Goal: Information Seeking & Learning: Check status

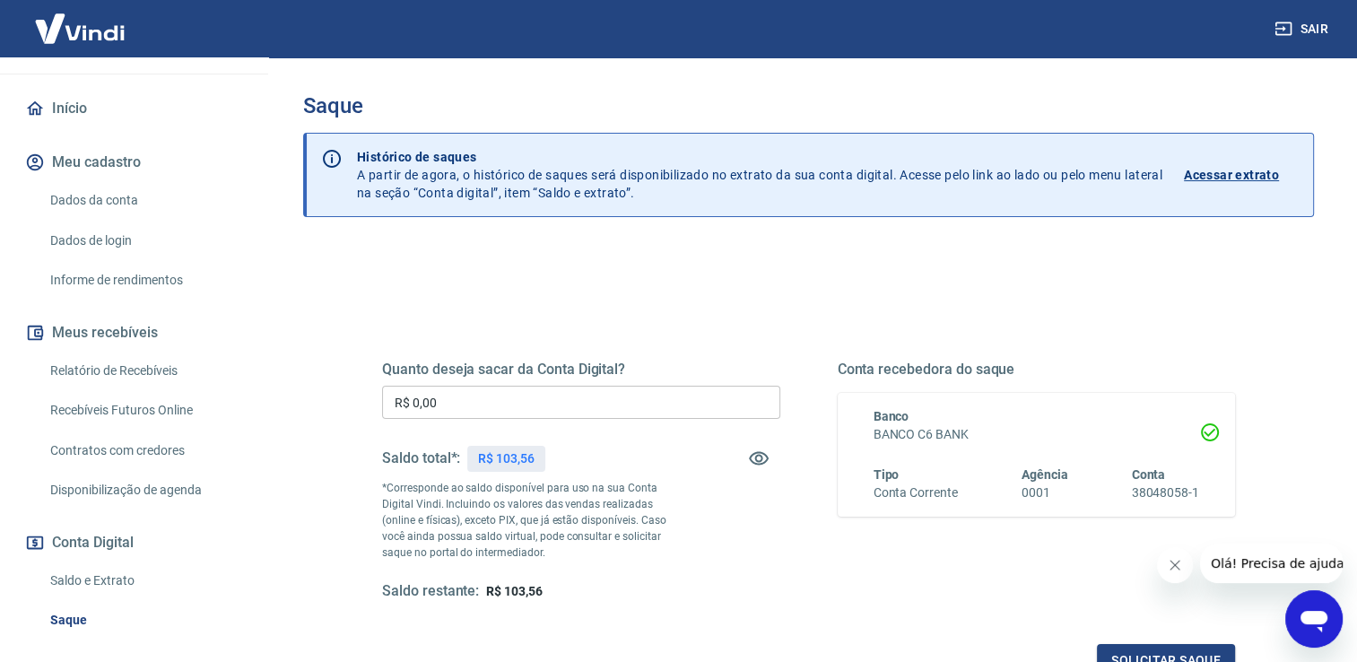
scroll to position [179, 0]
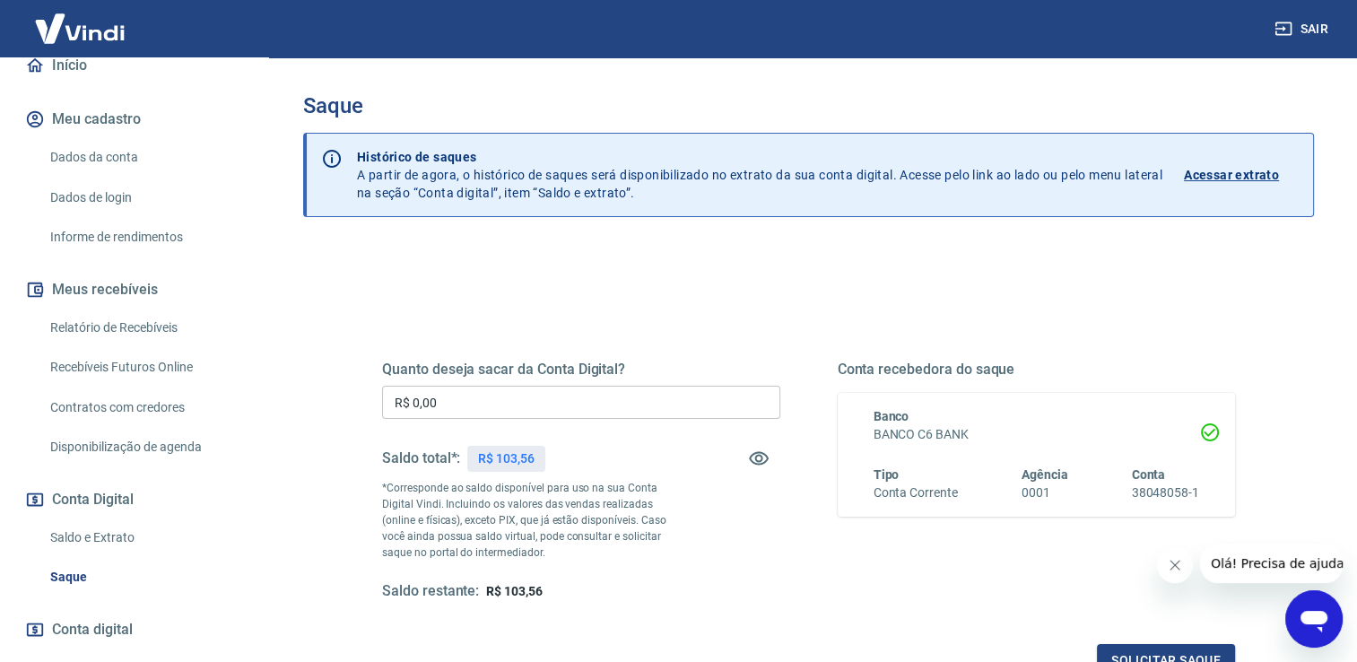
click at [79, 535] on link "Saldo e Extrato" at bounding box center [145, 537] width 204 height 37
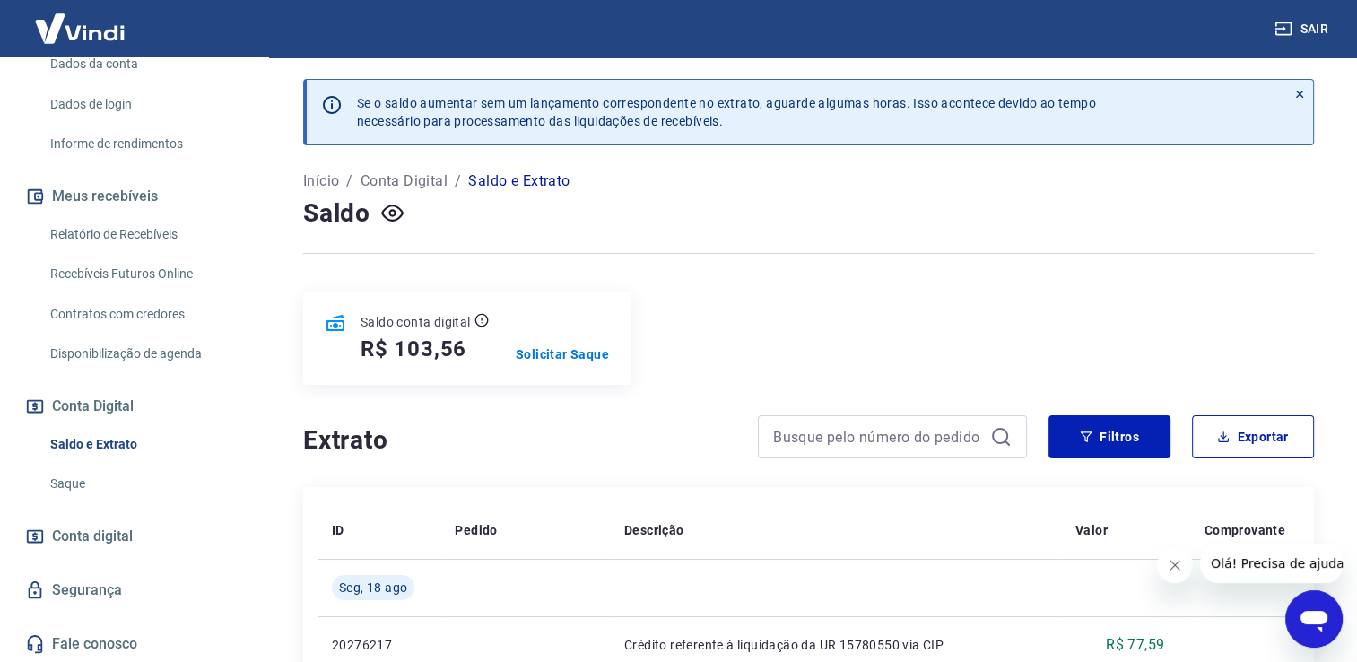
scroll to position [273, 0]
click at [118, 535] on span "Conta digital" at bounding box center [92, 536] width 81 height 25
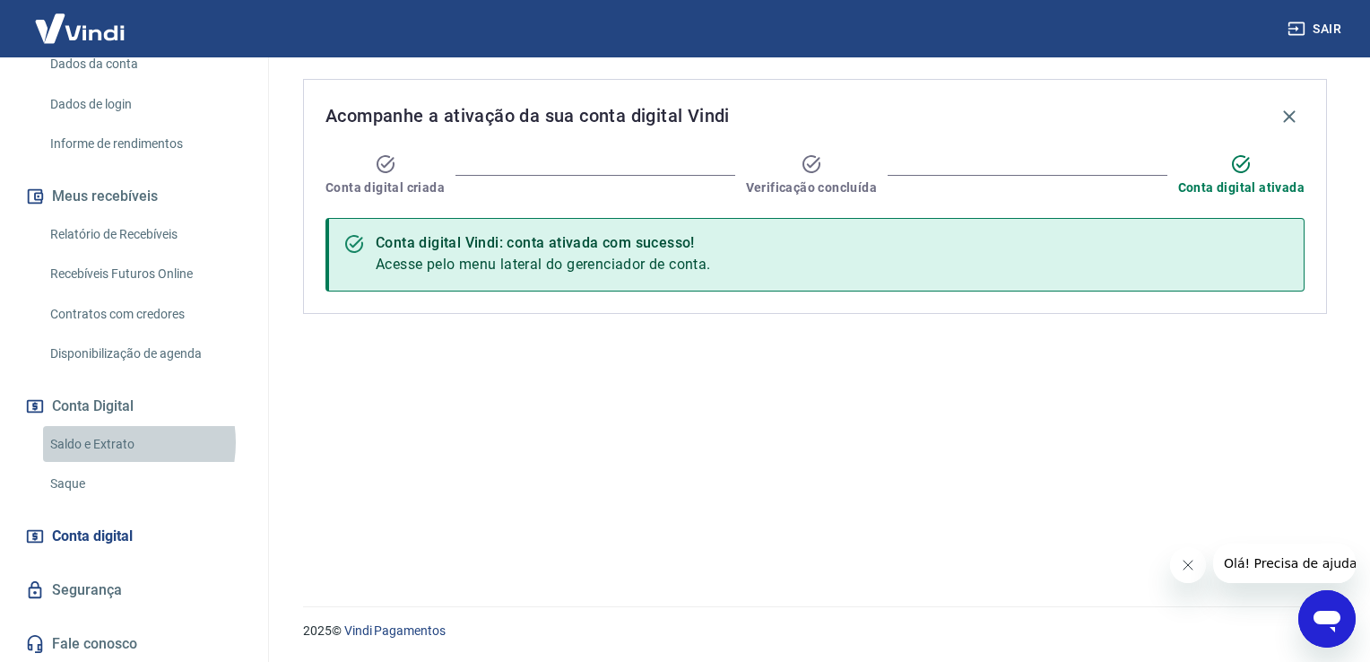
click at [107, 441] on link "Saldo e Extrato" at bounding box center [145, 444] width 204 height 37
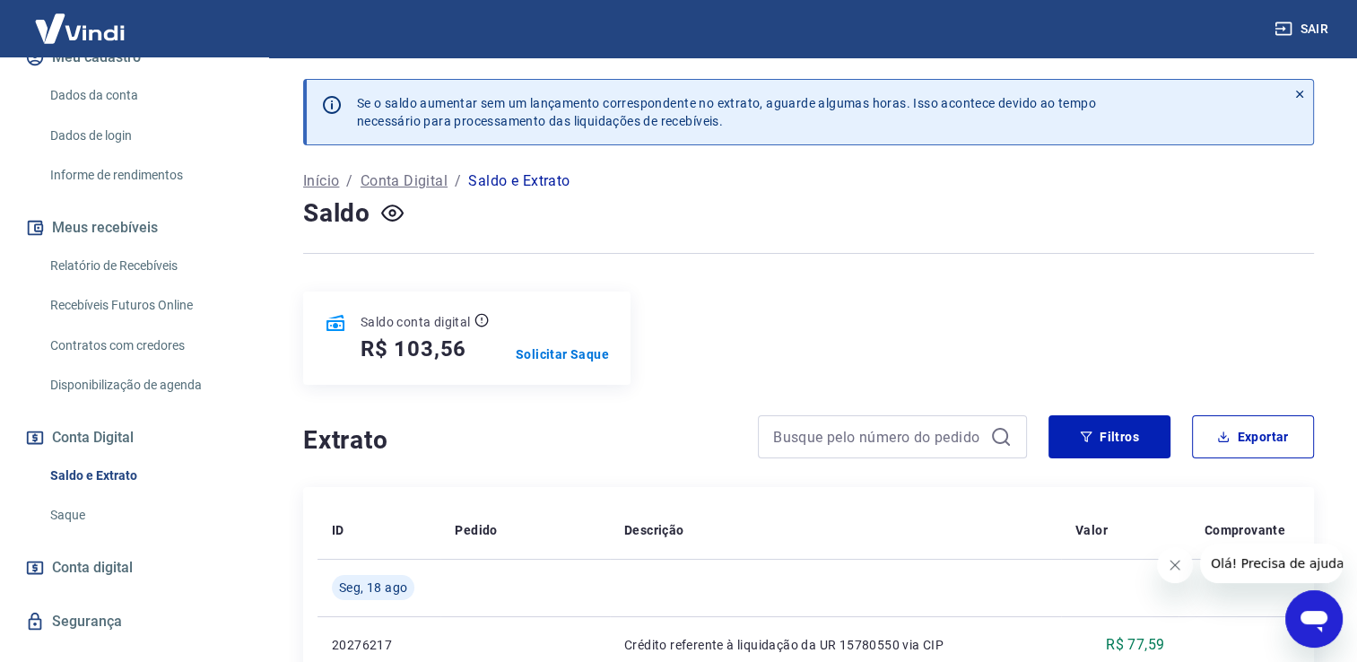
scroll to position [273, 0]
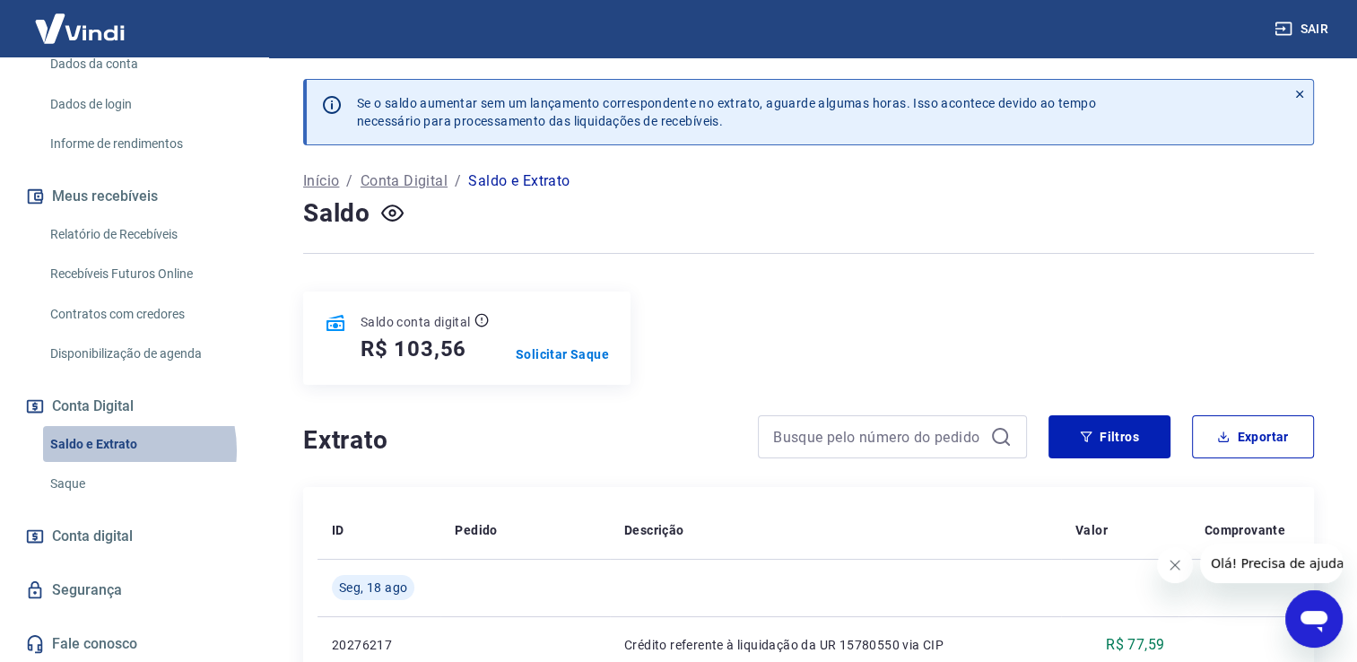
click at [108, 448] on link "Saldo e Extrato" at bounding box center [145, 444] width 204 height 37
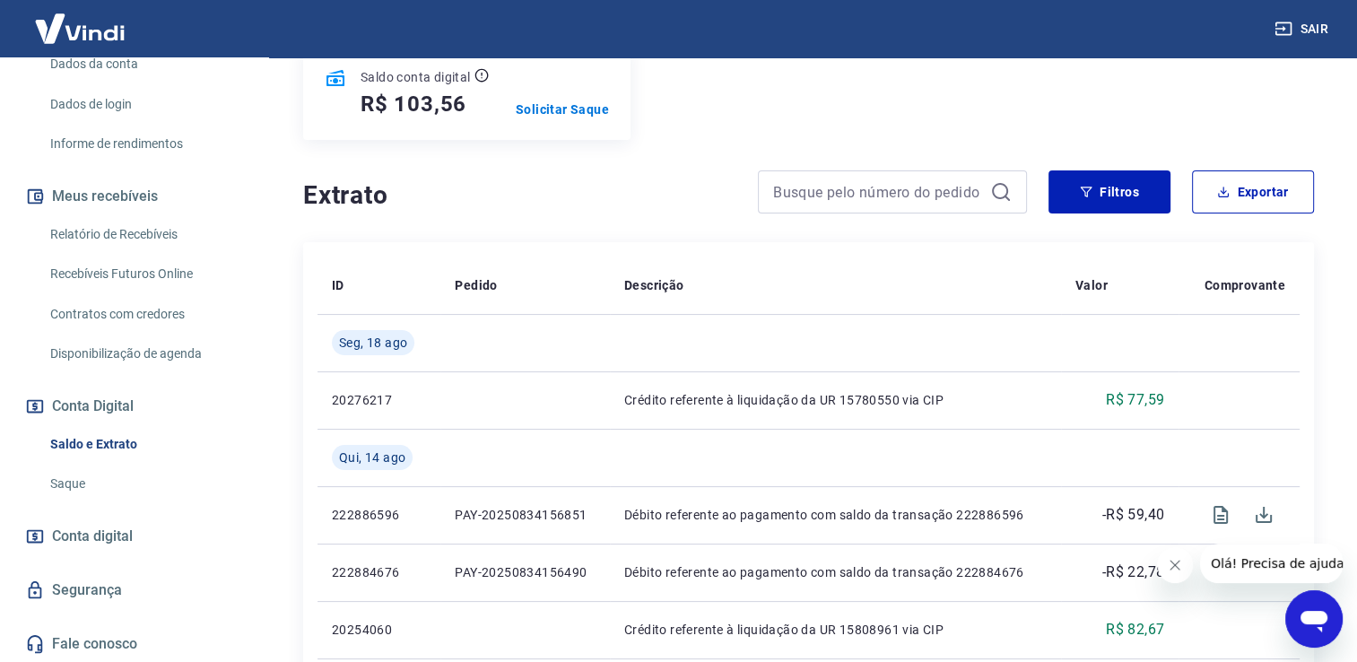
scroll to position [359, 0]
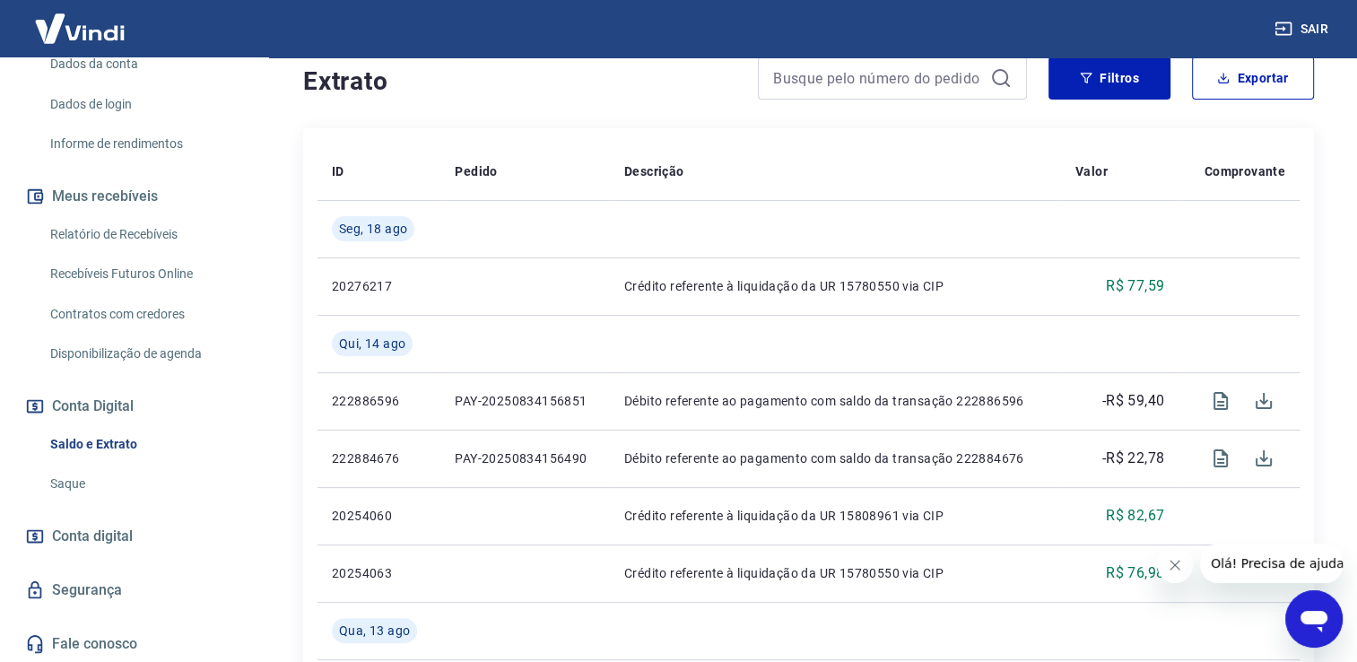
click at [120, 443] on link "Saldo e Extrato" at bounding box center [145, 444] width 204 height 37
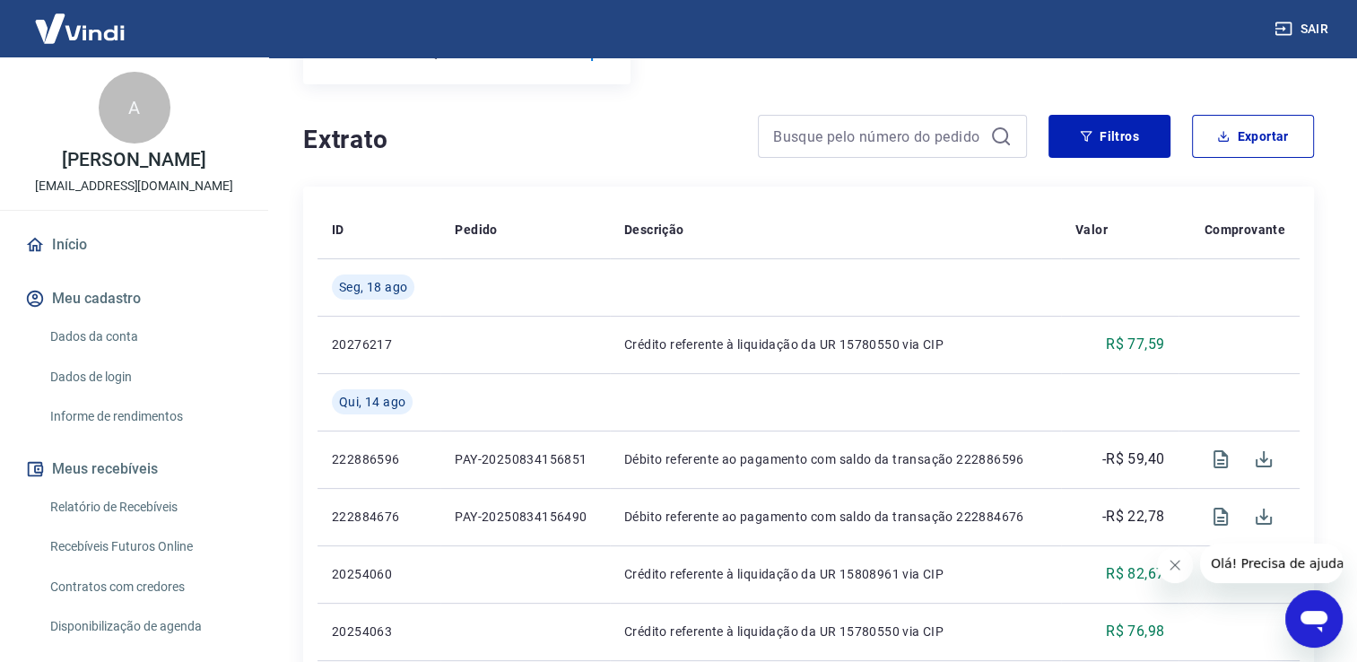
scroll to position [269, 0]
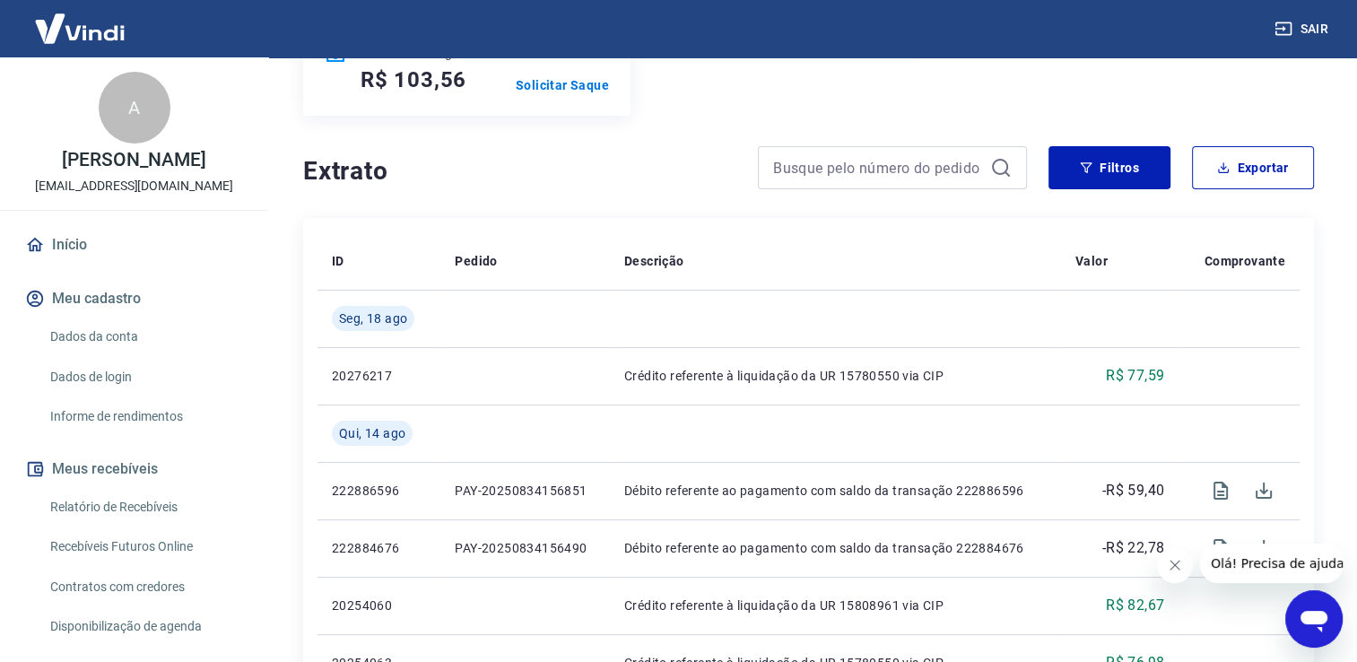
click at [156, 504] on link "Relatório de Recebíveis" at bounding box center [145, 507] width 204 height 37
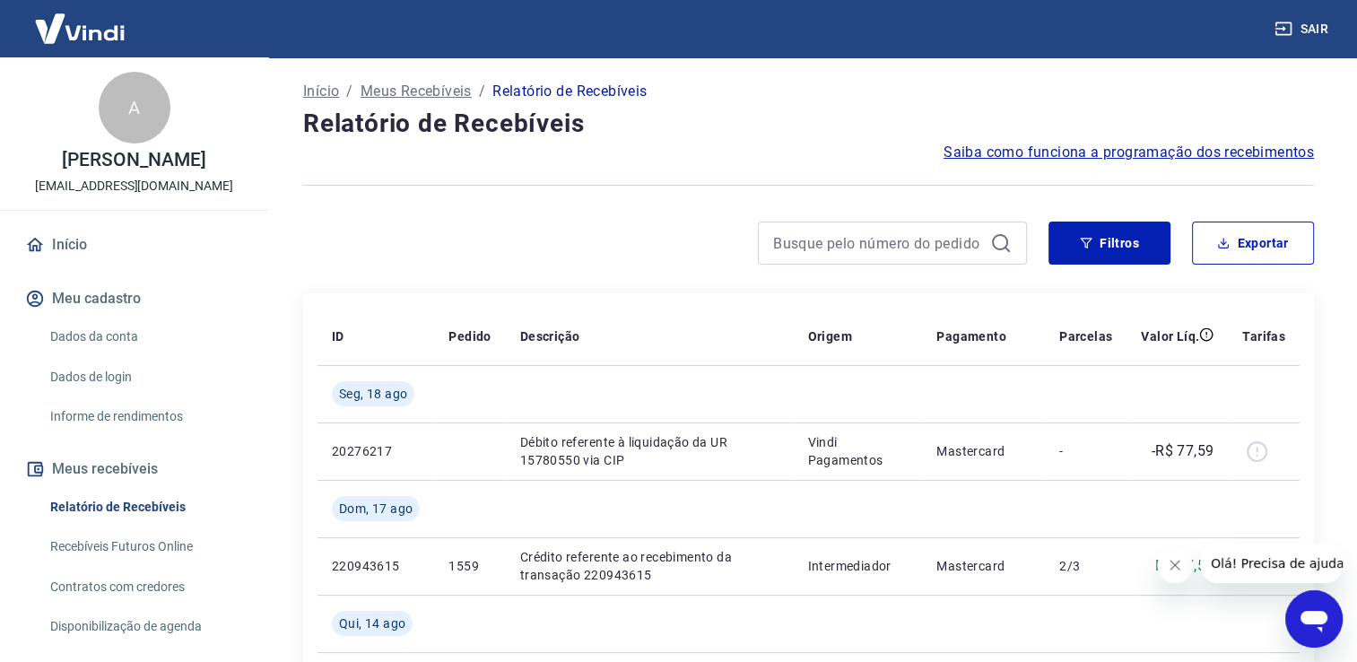
click at [176, 334] on link "Dados da conta" at bounding box center [145, 336] width 204 height 37
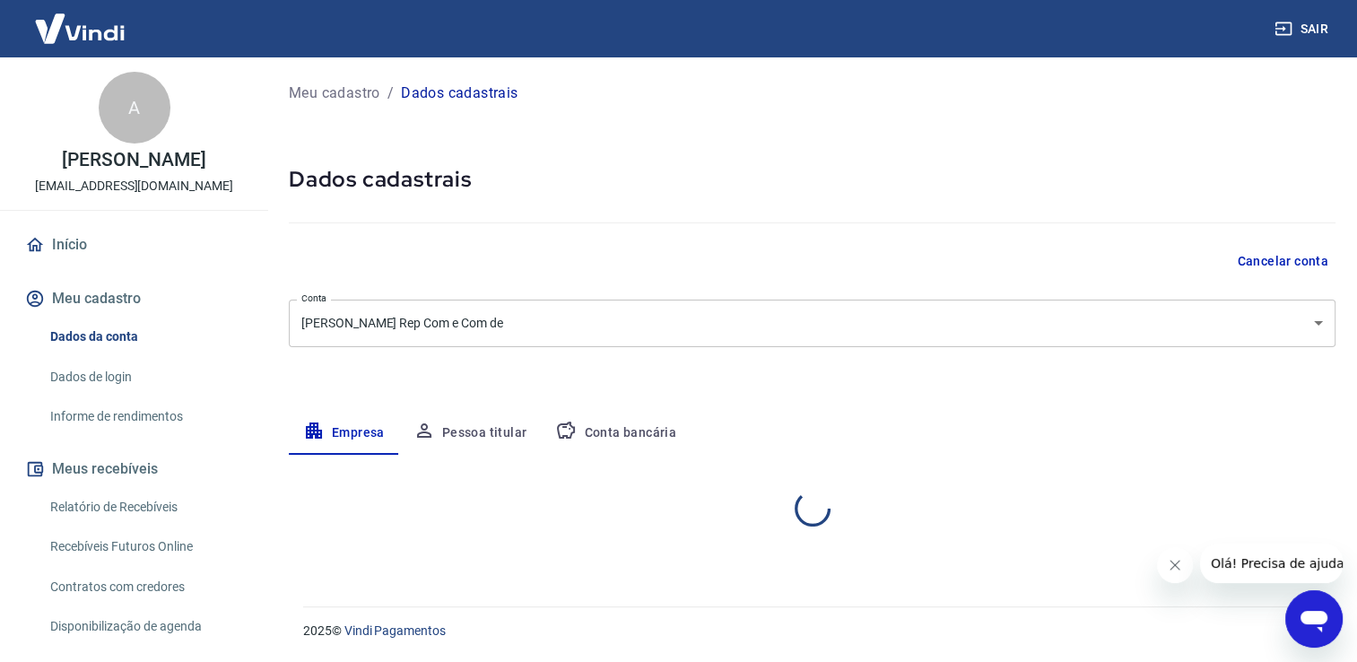
select select "SP"
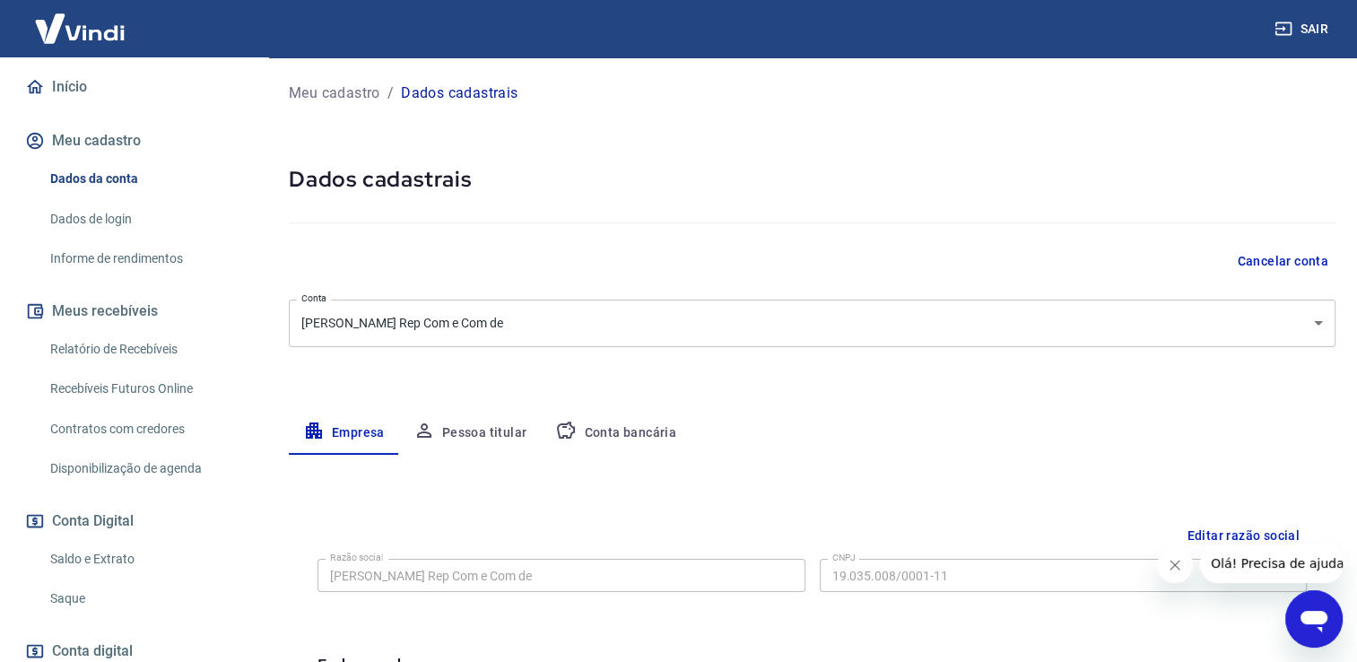
scroll to position [269, 0]
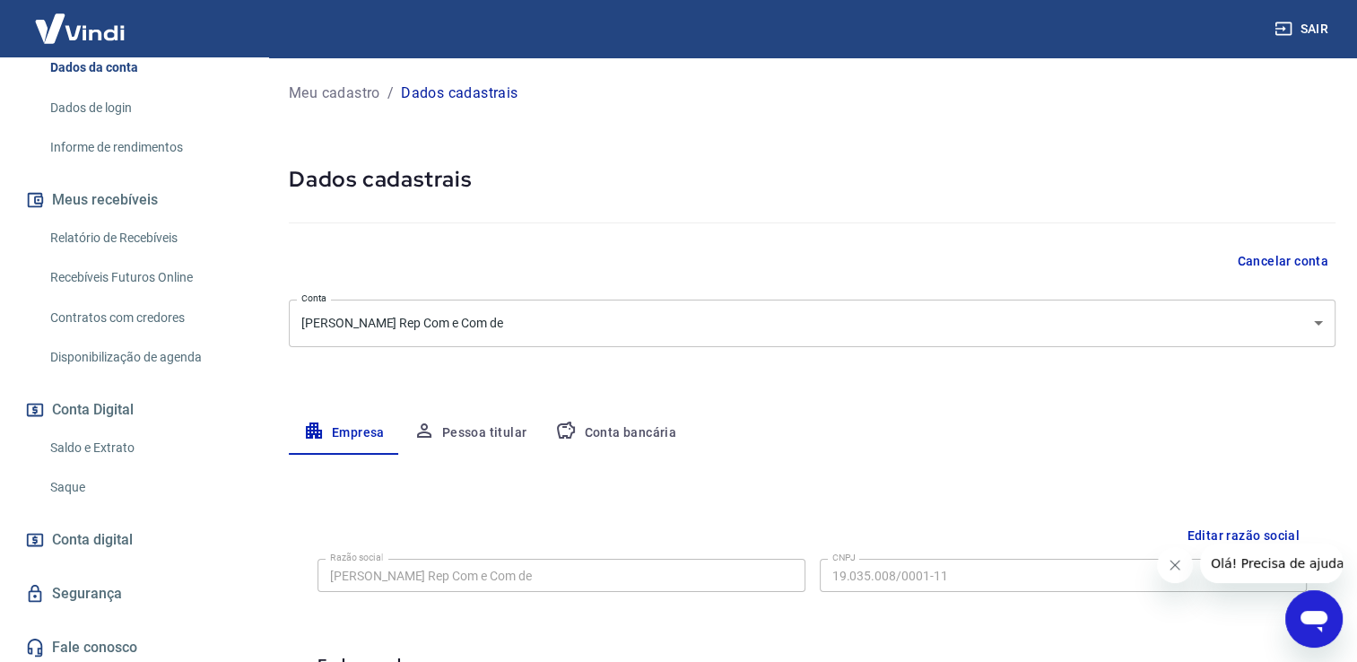
click at [110, 446] on link "Saldo e Extrato" at bounding box center [145, 447] width 204 height 37
